Goal: Information Seeking & Learning: Compare options

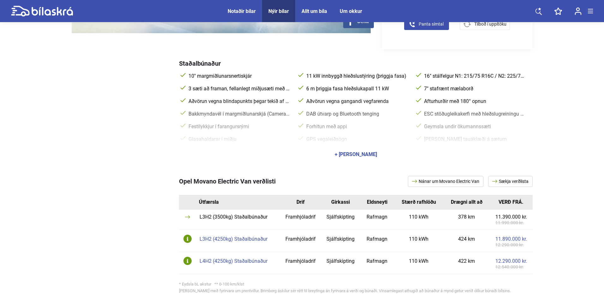
scroll to position [284, 0]
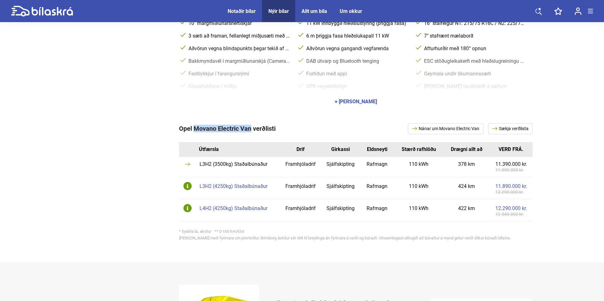
copy span "Movano Electric Van"
drag, startPoint x: 195, startPoint y: 126, endPoint x: 250, endPoint y: 126, distance: 55.0
click at [250, 126] on span "Opel Movano Electric Van verðlisti" at bounding box center [227, 129] width 97 height 8
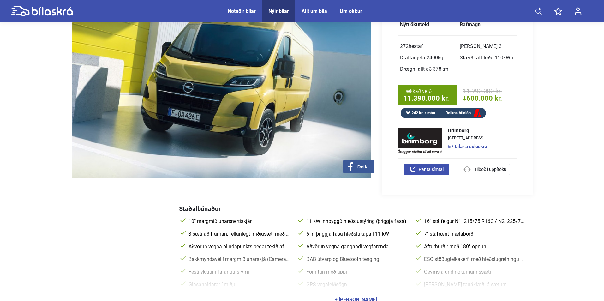
scroll to position [0, 0]
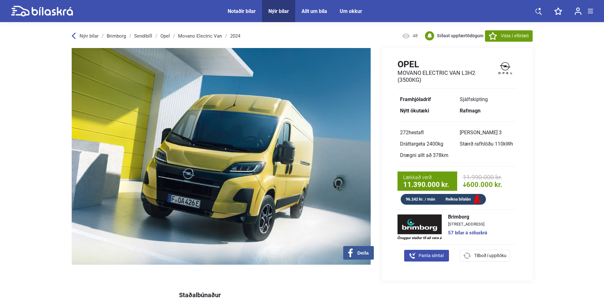
click at [284, 5] on span "Nýir bílar" at bounding box center [278, 11] width 33 height 22
click at [284, 8] on span "Nýir bílar" at bounding box center [278, 11] width 33 height 22
click at [284, 10] on div "Nýir bílar" at bounding box center [279, 11] width 21 height 6
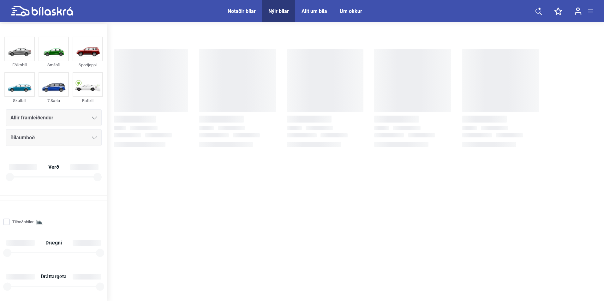
click at [66, 126] on div "Allir framleiðendur Bílaumboð Verð" at bounding box center [54, 149] width 102 height 81
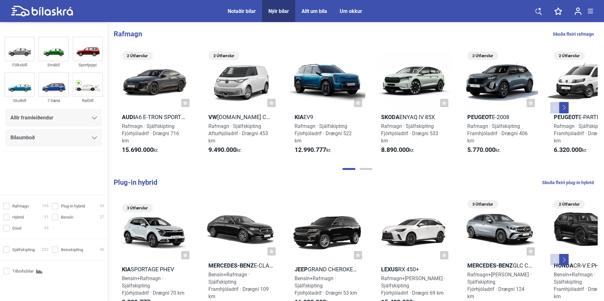
click at [66, 122] on div "Allir framleiðendur" at bounding box center [54, 117] width 96 height 17
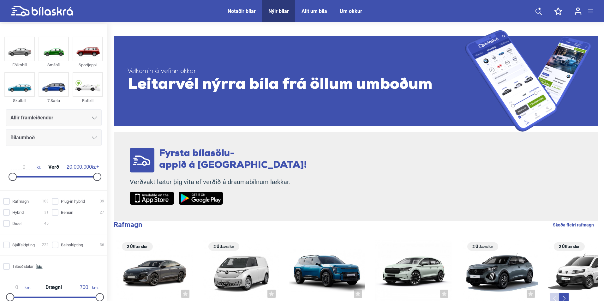
click at [51, 122] on span "Allir framleiðendur" at bounding box center [31, 117] width 43 height 9
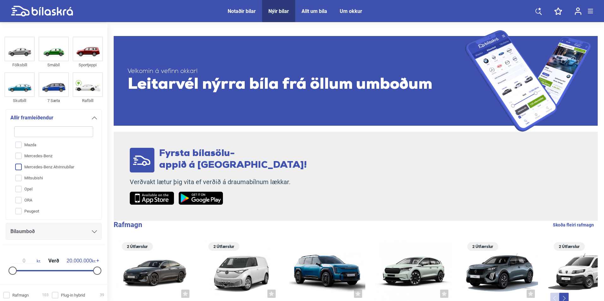
scroll to position [146, 0]
click at [54, 159] on input "Mercedes-Benz" at bounding box center [50, 155] width 80 height 11
checkbox input "true"
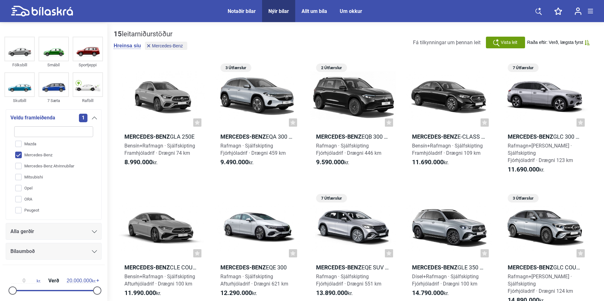
click at [45, 233] on div "Alla gerðir" at bounding box center [53, 231] width 87 height 9
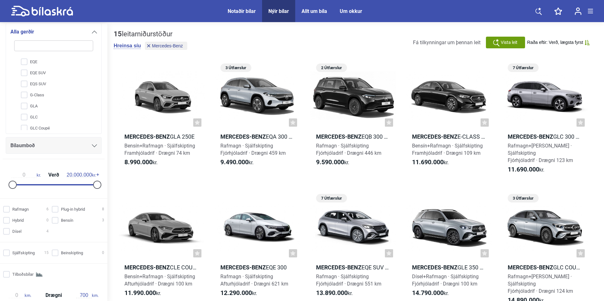
scroll to position [63, 0]
click at [46, 97] on input "GLA" at bounding box center [50, 96] width 80 height 11
checkbox input "true"
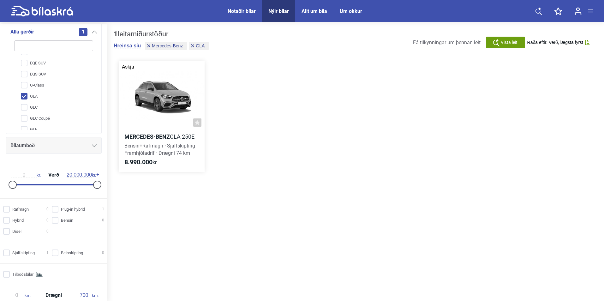
click at [166, 96] on div at bounding box center [162, 95] width 86 height 69
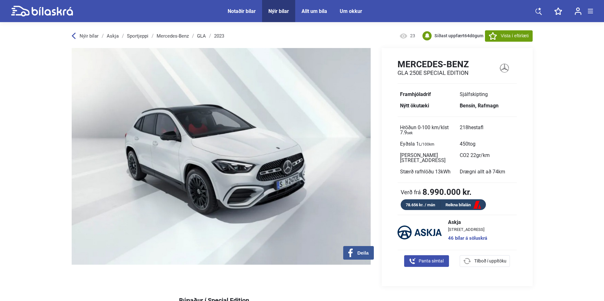
click at [286, 14] on div "Nýir bílar" at bounding box center [279, 11] width 21 height 6
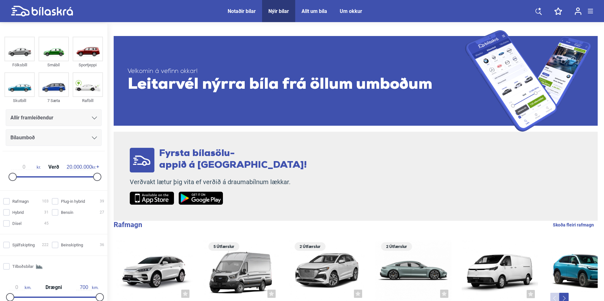
click at [283, 10] on div "Nýir bílar" at bounding box center [279, 11] width 21 height 6
click at [72, 119] on div "Allir framleiðendur" at bounding box center [53, 117] width 87 height 9
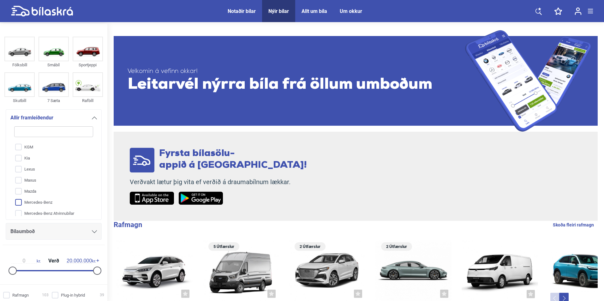
scroll to position [67, 0]
click at [47, 190] on input "Kia" at bounding box center [50, 189] width 80 height 11
checkbox input "true"
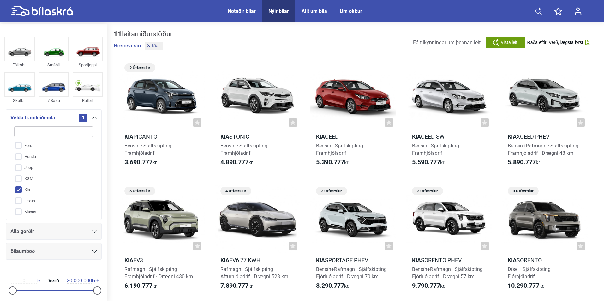
click at [64, 233] on div "Alla gerðir" at bounding box center [53, 231] width 87 height 9
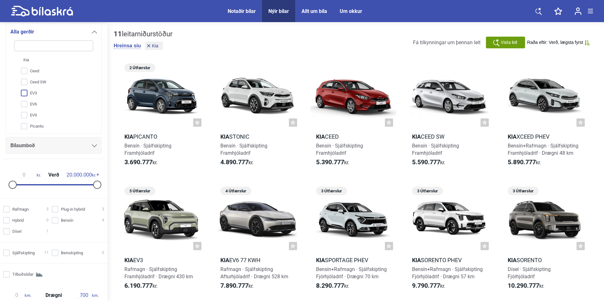
click at [39, 95] on input "EV3" at bounding box center [50, 93] width 80 height 11
checkbox input "true"
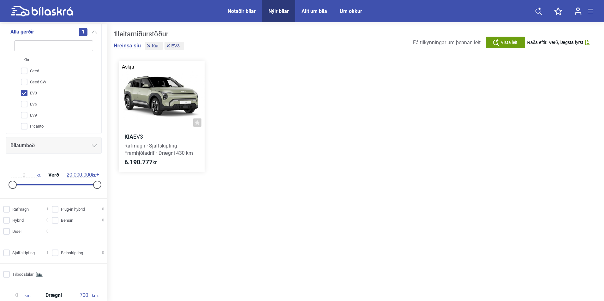
click at [151, 97] on div at bounding box center [162, 95] width 86 height 69
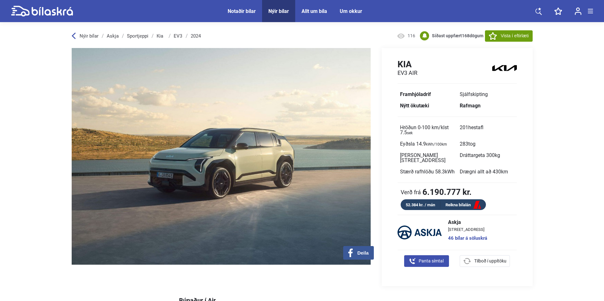
click at [281, 10] on div "Nýir bílar" at bounding box center [279, 11] width 21 height 6
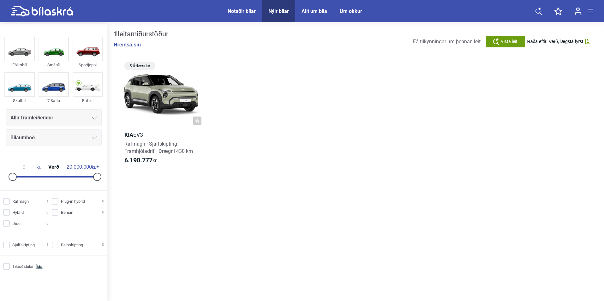
click at [77, 123] on div "Allir framleiðendur" at bounding box center [54, 117] width 96 height 17
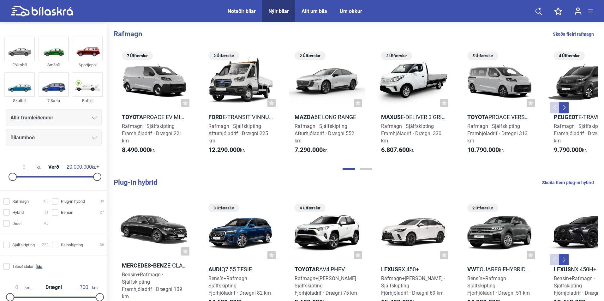
click at [74, 115] on div "Allir framleiðendur" at bounding box center [53, 117] width 87 height 9
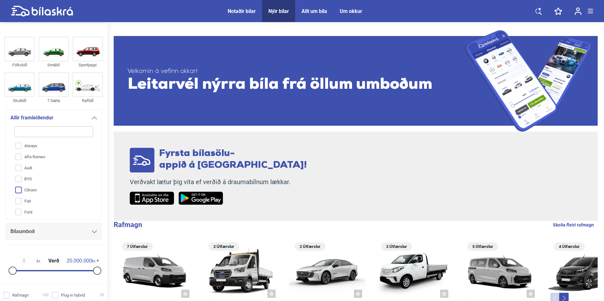
click at [35, 190] on input "Citroen" at bounding box center [50, 190] width 80 height 11
checkbox input "true"
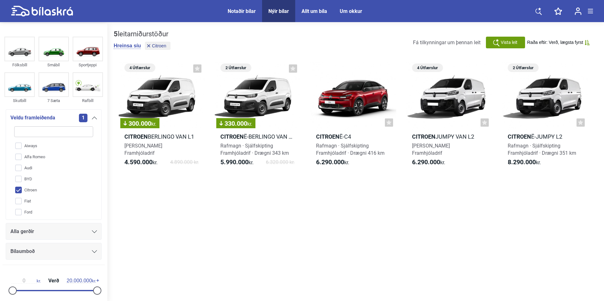
click at [40, 234] on div "Alla gerðir" at bounding box center [53, 231] width 87 height 9
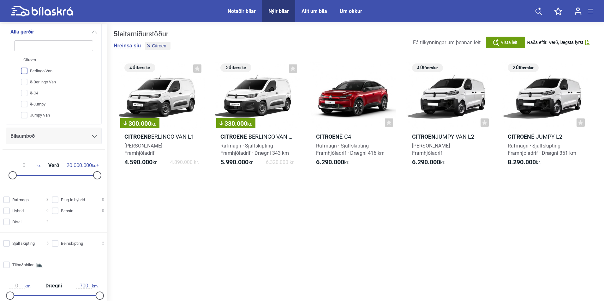
scroll to position [0, 0]
click at [48, 103] on input "ë-Jumpy" at bounding box center [50, 104] width 80 height 11
checkbox input "true"
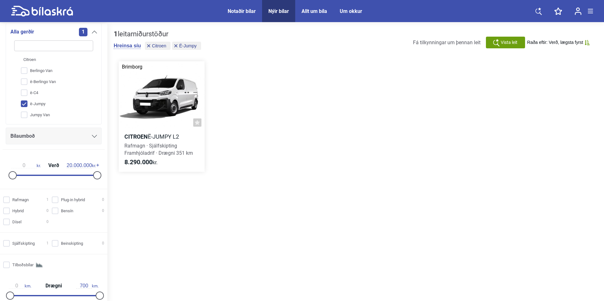
click at [171, 99] on div at bounding box center [162, 95] width 86 height 69
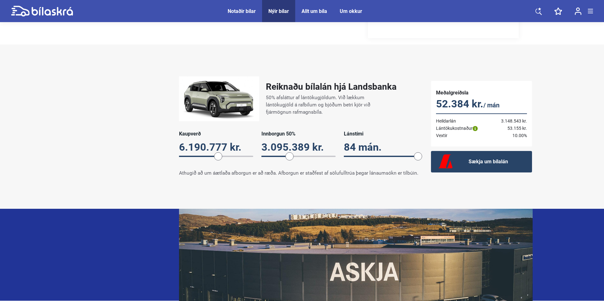
scroll to position [221, 0]
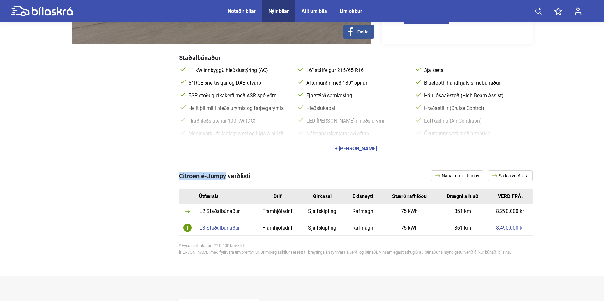
drag, startPoint x: 178, startPoint y: 176, endPoint x: 227, endPoint y: 175, distance: 49.0
click at [227, 175] on div "Citroen ë-Jumpy verðlisti Nánar um ë-Jumpy Sækja verðlista Útfærsla Drif Girkas…" at bounding box center [302, 214] width 461 height 112
copy span "Citroen ë-Jumpy"
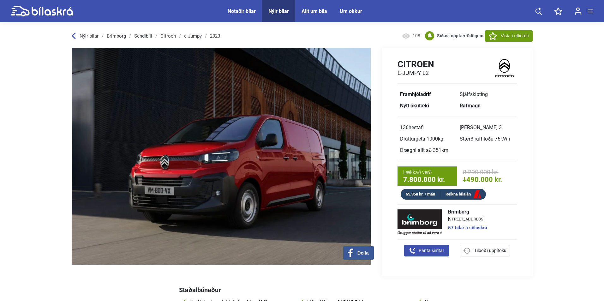
click at [284, 11] on div "Nýir bílar" at bounding box center [279, 11] width 21 height 6
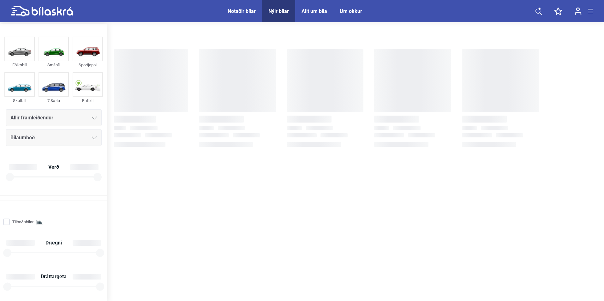
click at [74, 113] on div "Allir framleiðendur" at bounding box center [54, 117] width 96 height 17
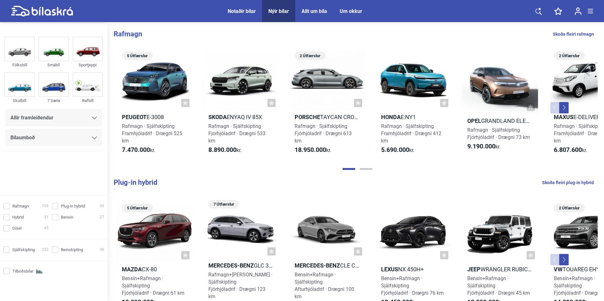
click at [72, 118] on div "Allir framleiðendur" at bounding box center [53, 117] width 87 height 9
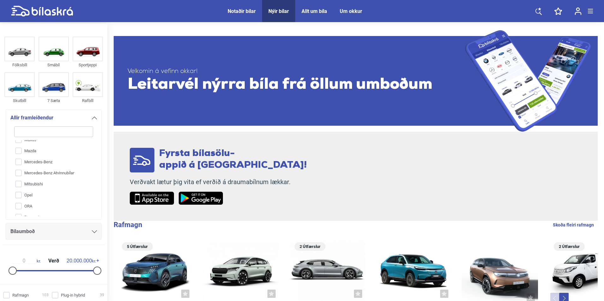
scroll to position [146, 0]
click at [29, 186] on input "Opel" at bounding box center [50, 188] width 80 height 11
checkbox input "true"
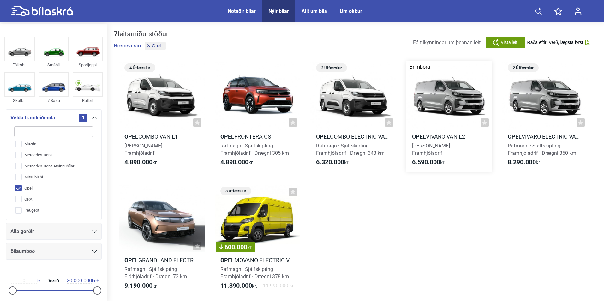
click at [452, 99] on div at bounding box center [450, 95] width 86 height 69
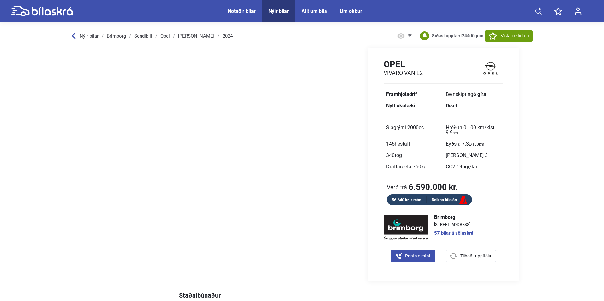
scroll to position [253, 0]
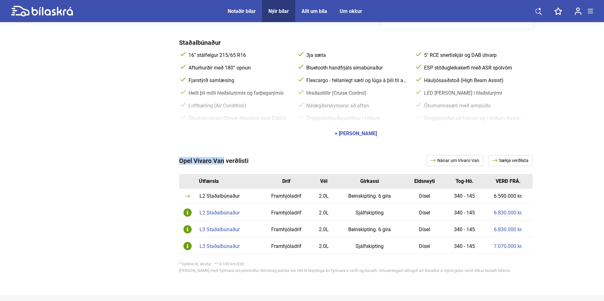
copy span "Opel Vivaro Van"
drag, startPoint x: 179, startPoint y: 161, endPoint x: 223, endPoint y: 163, distance: 44.3
click at [223, 163] on div "Opel Vivaro Van verðlisti Nánar um [PERSON_NAME] Sækja verðlista Útfærsla Drif …" at bounding box center [302, 215] width 461 height 146
